Goal: Task Accomplishment & Management: Manage account settings

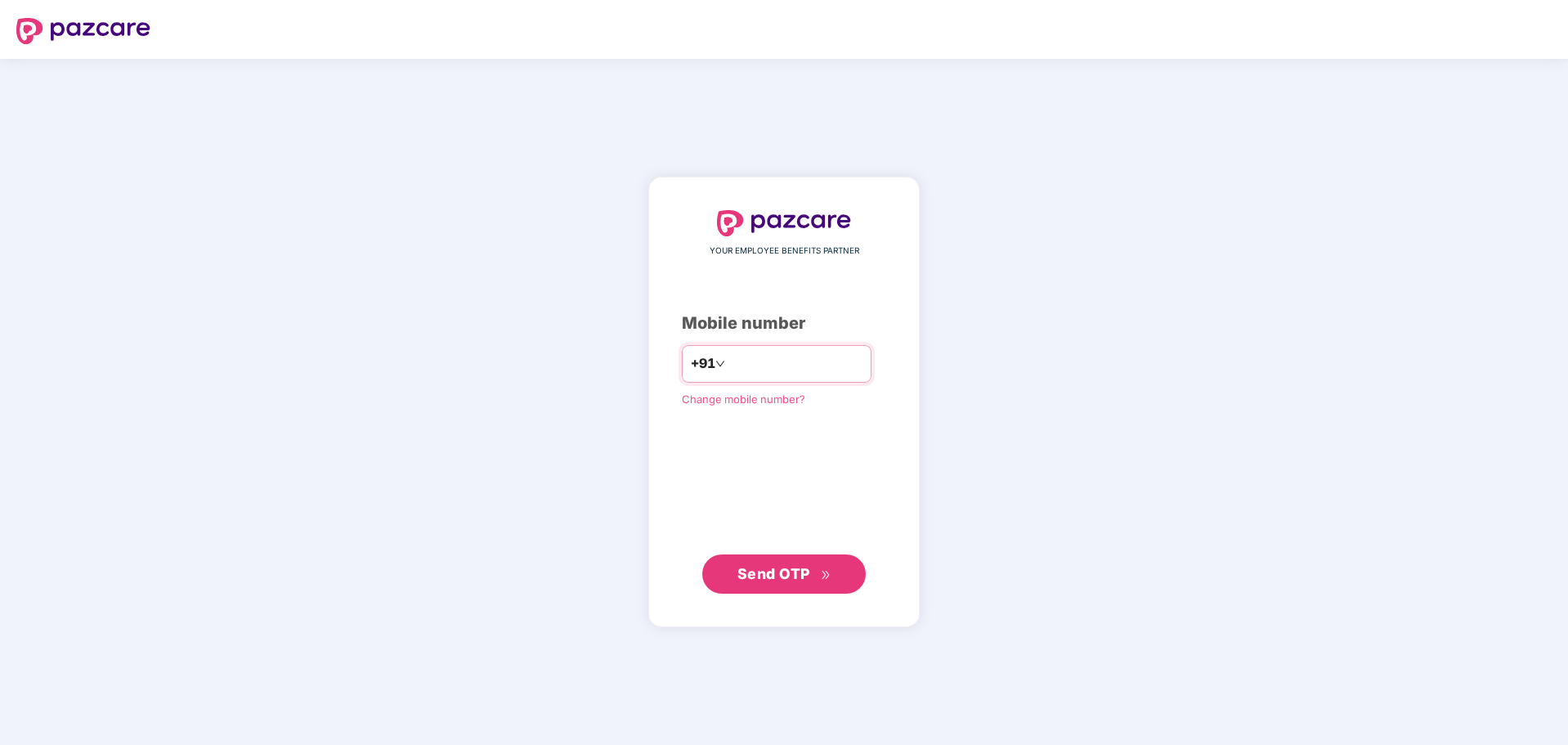
type input "**********"
click at [752, 562] on button "Send OTP" at bounding box center [784, 574] width 163 height 40
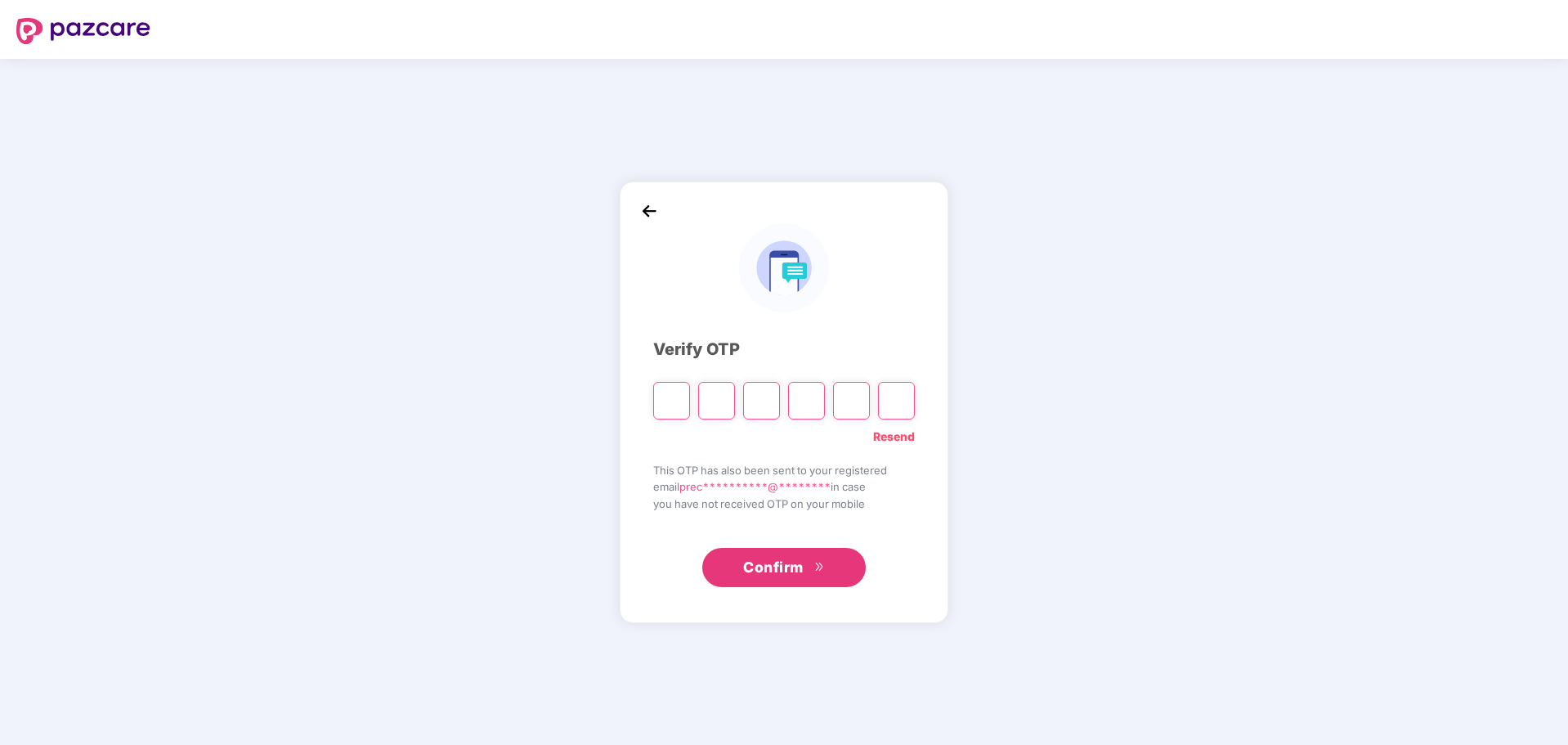
type input "*"
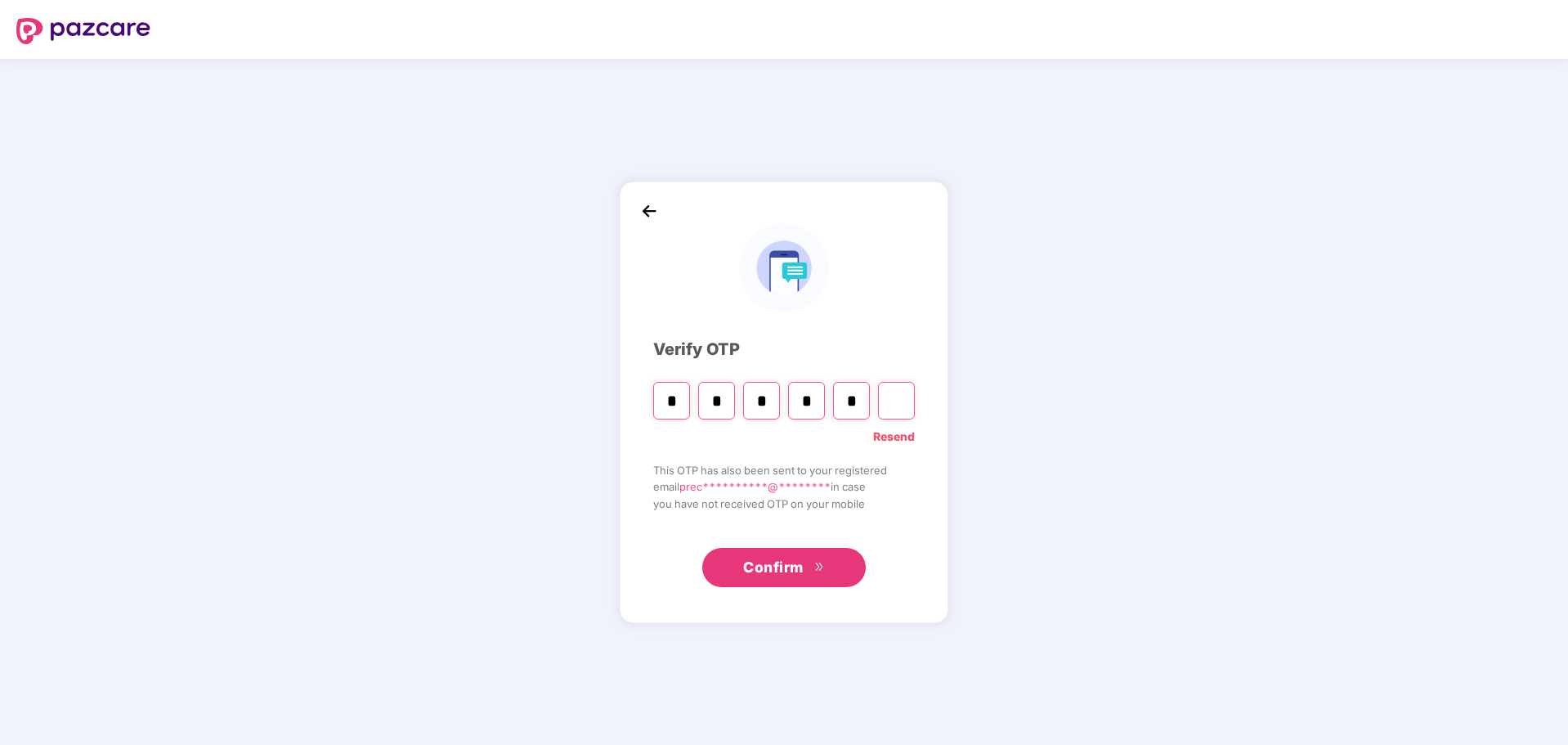
type input "*"
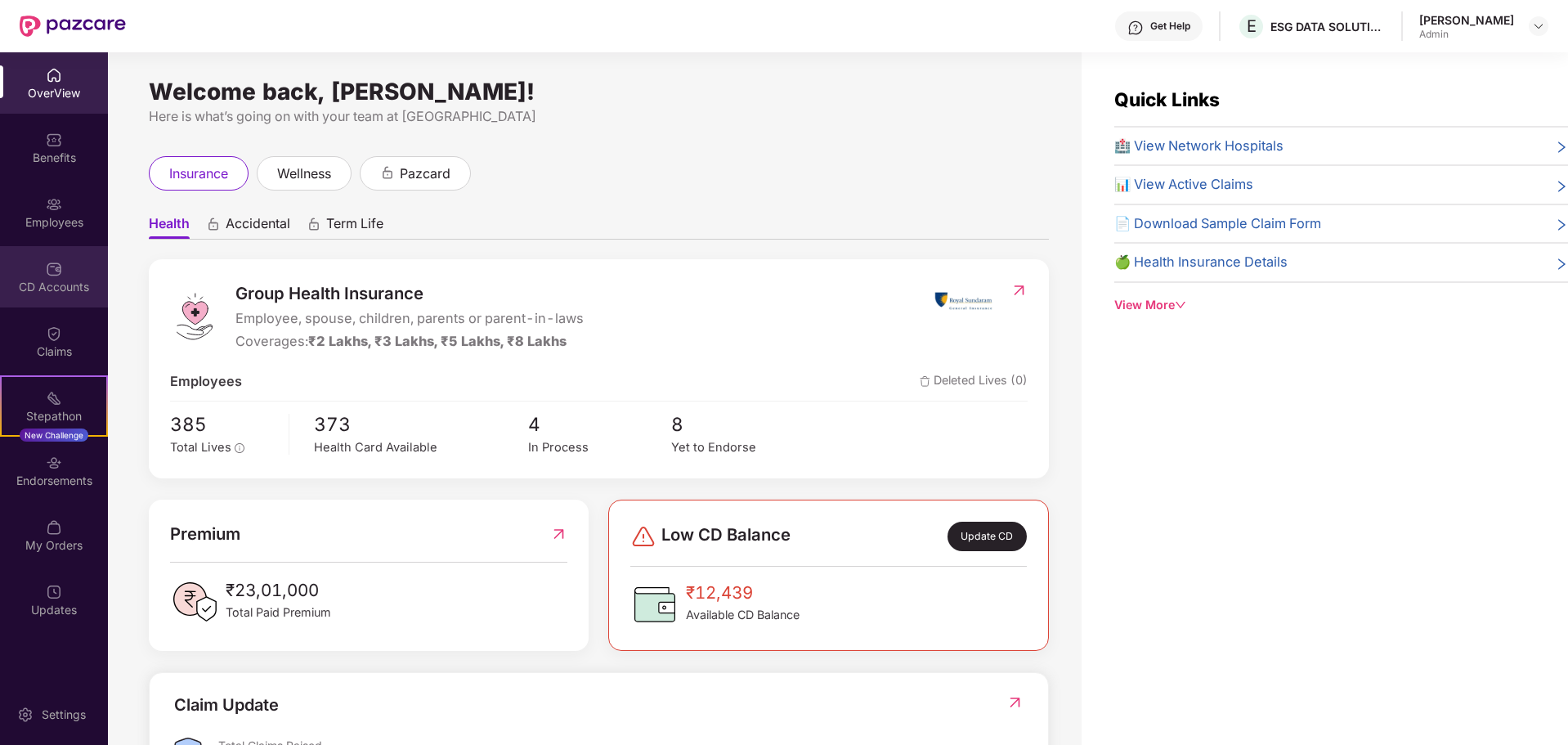
click at [54, 279] on div "CD Accounts" at bounding box center [53, 287] width 108 height 17
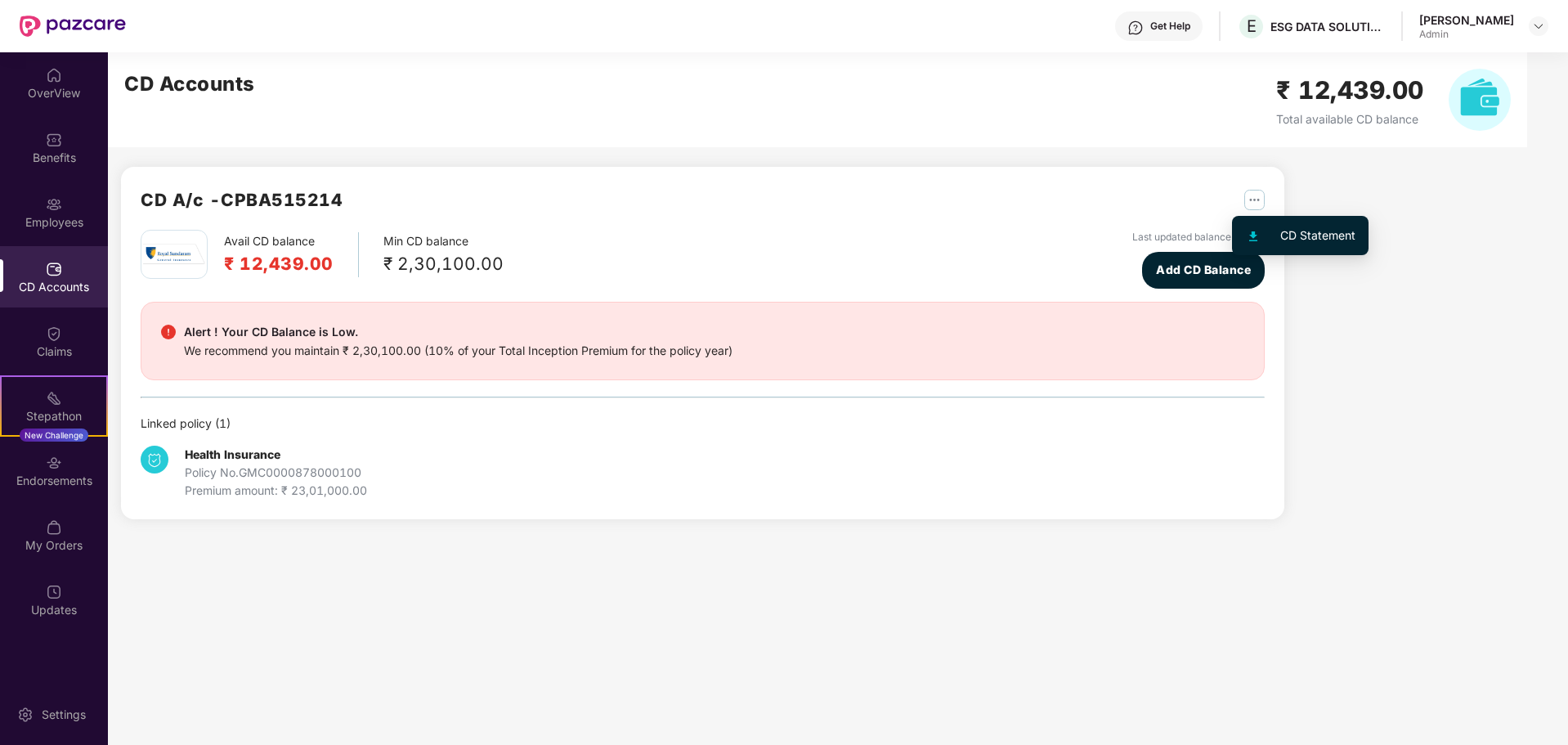
click at [781, 197] on img "button" at bounding box center [1254, 200] width 21 height 21
click at [781, 24] on div "Get Help" at bounding box center [1170, 26] width 40 height 13
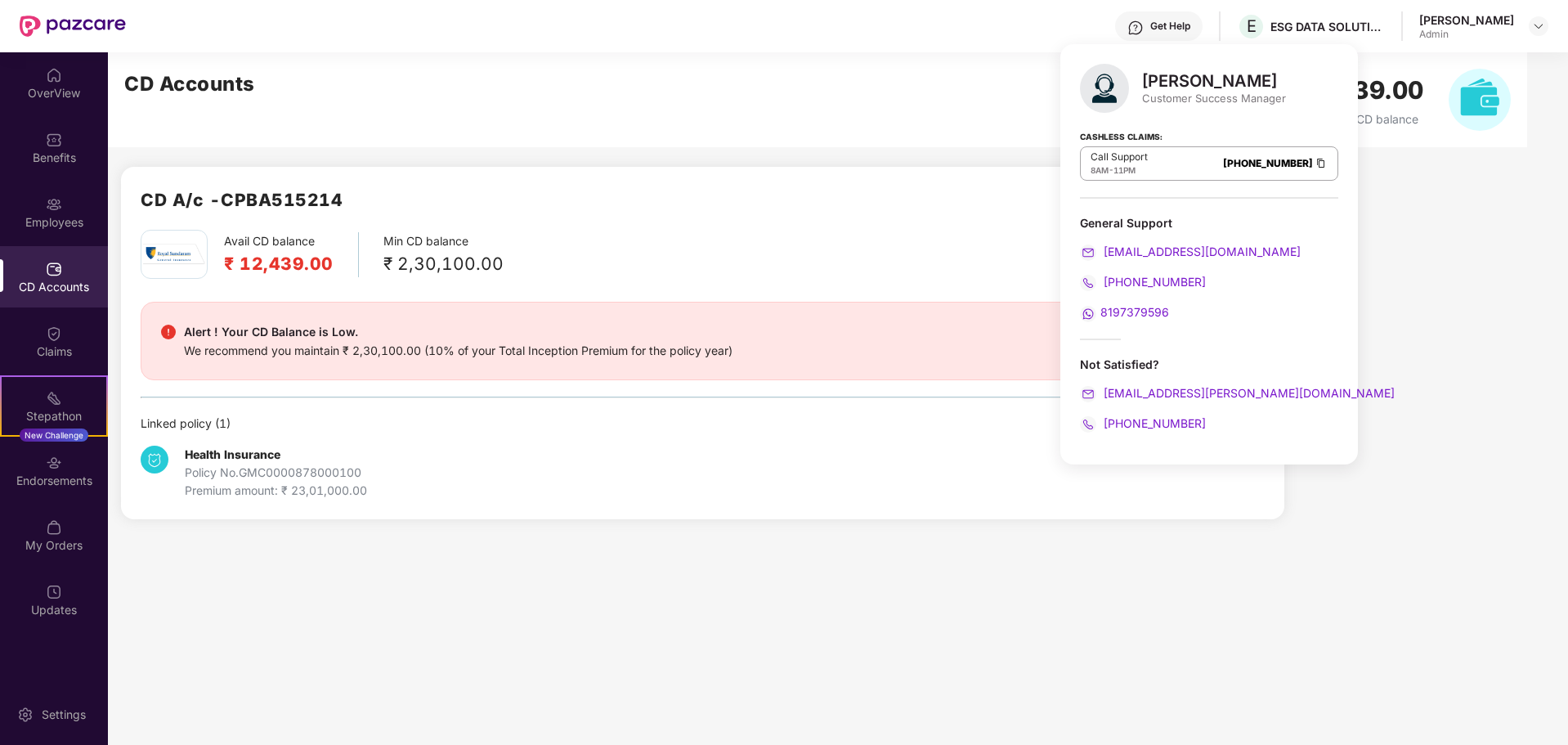
click at [244, 261] on h2 "₹ 12,439.00" at bounding box center [278, 263] width 110 height 27
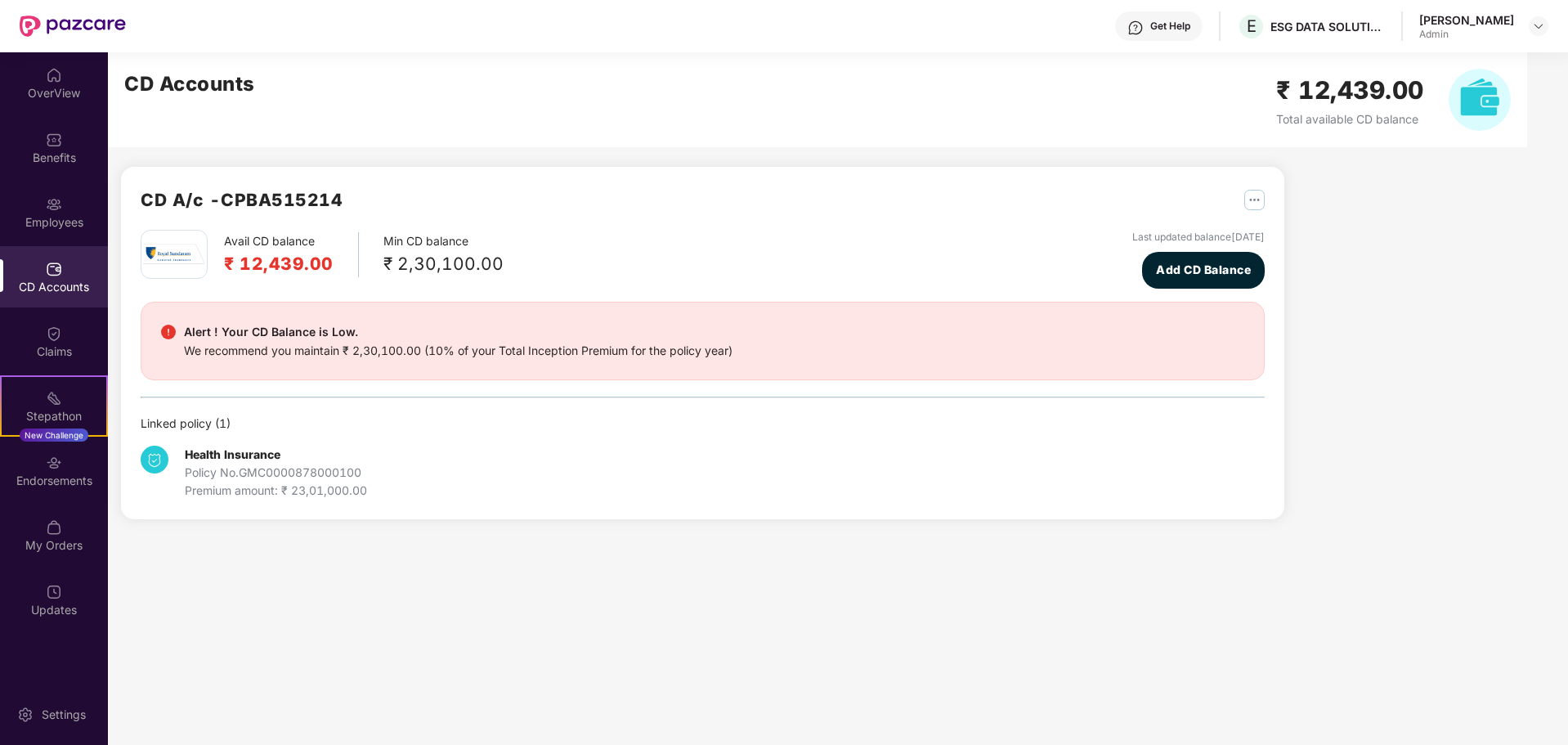
click at [781, 199] on img "button" at bounding box center [1254, 200] width 21 height 21
click at [781, 238] on div "CD Statement" at bounding box center [1318, 235] width 75 height 18
click at [781, 260] on button "Add CD Balance" at bounding box center [1204, 270] width 123 height 37
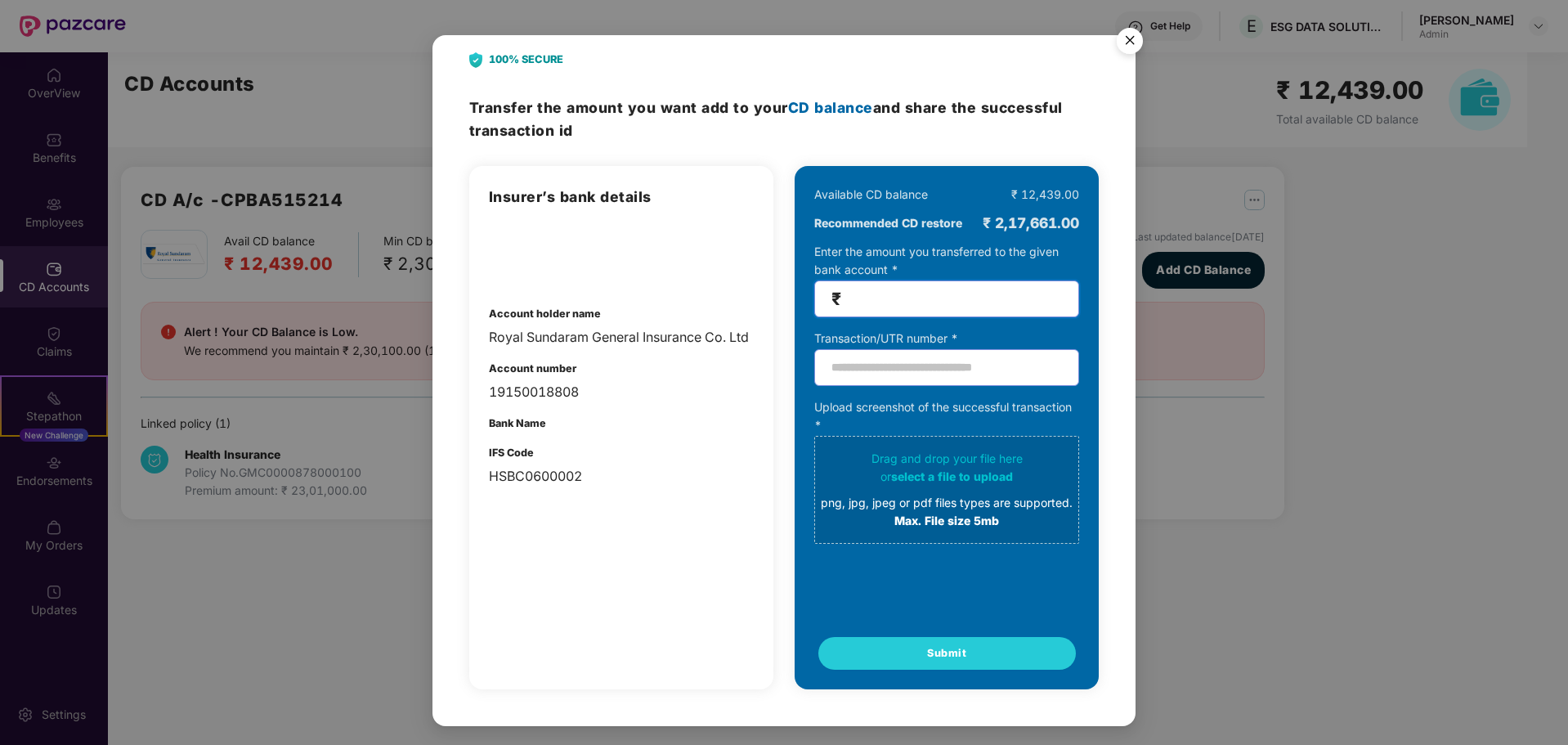
click at [781, 291] on input "number" at bounding box center [954, 299] width 218 height 19
type input "****"
click at [781, 379] on input "text" at bounding box center [947, 367] width 265 height 37
type input "**********"
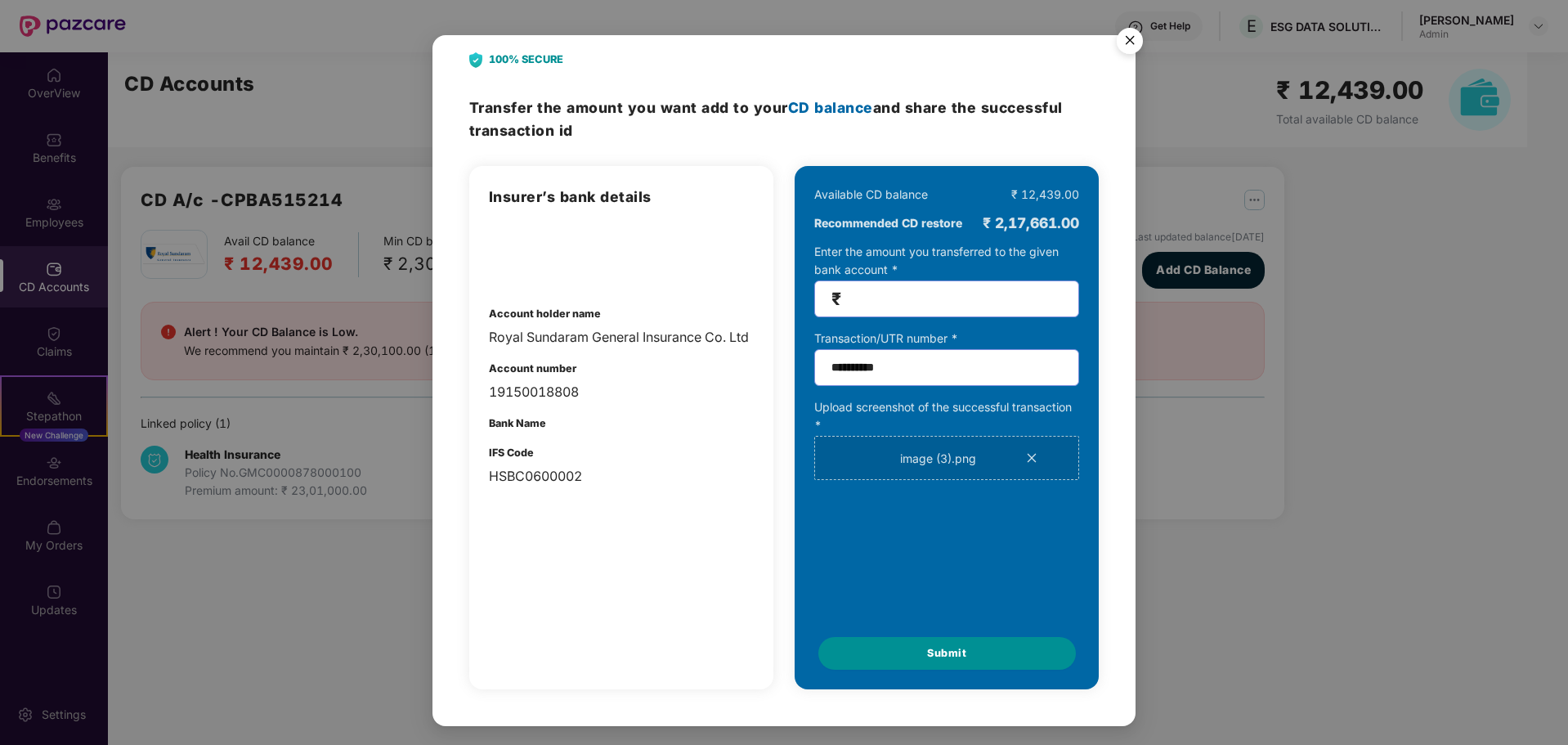
click at [781, 656] on button "Submit" at bounding box center [947, 653] width 257 height 33
